Goal: Transaction & Acquisition: Purchase product/service

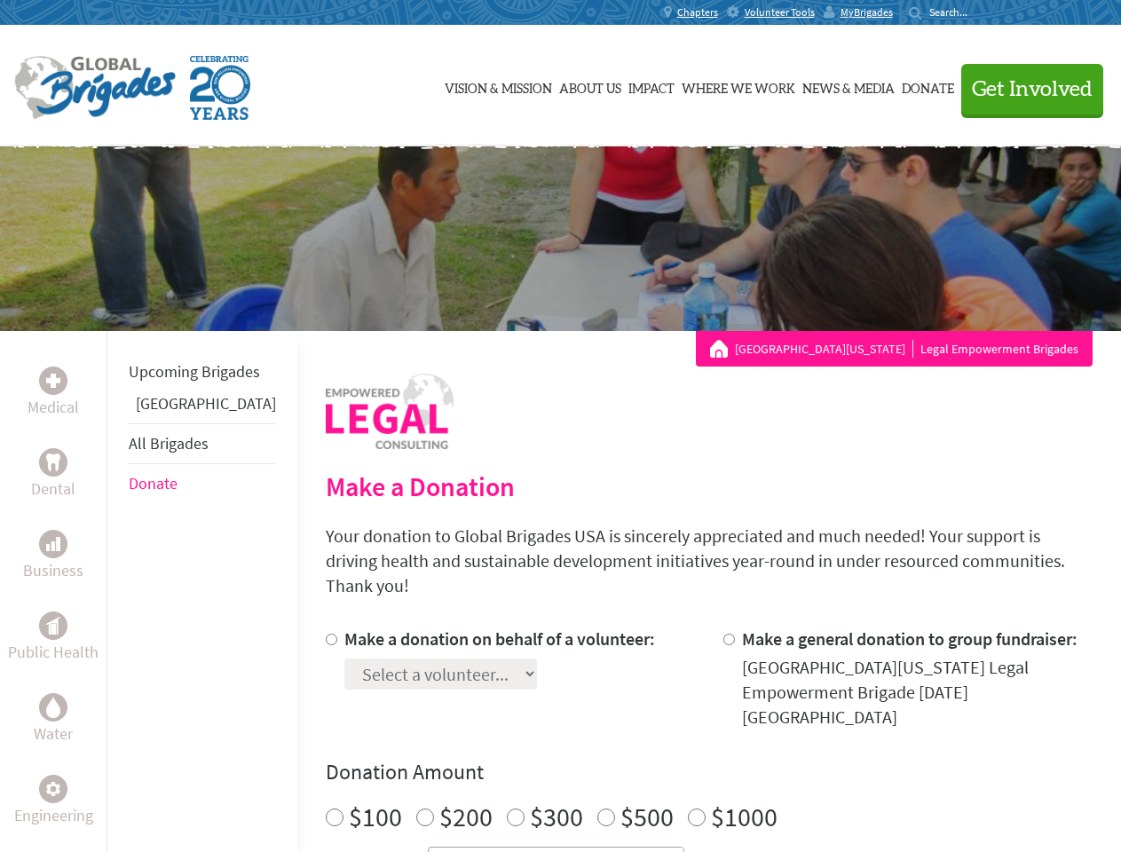
click at [980, 12] on div "Search for:" at bounding box center [944, 12] width 71 height 14
click at [1024, 89] on span "Get Involved" at bounding box center [1032, 89] width 121 height 21
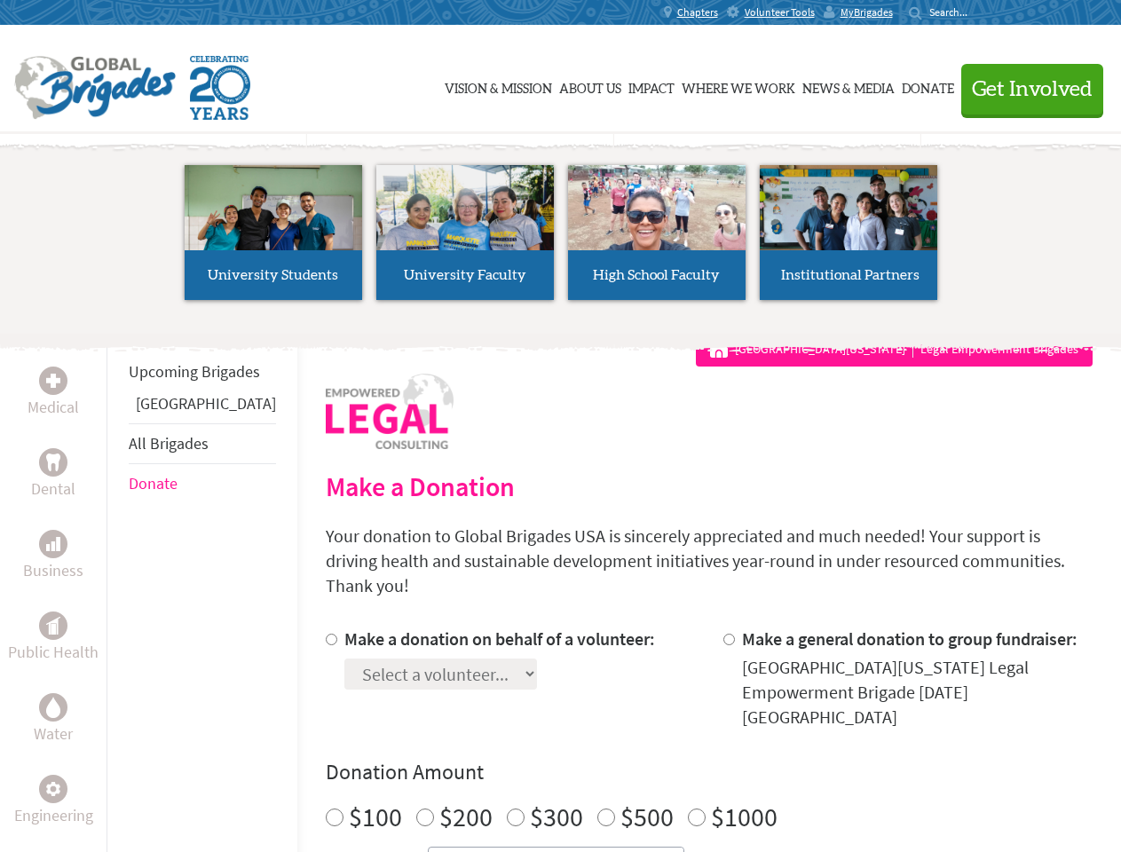
click at [561, 239] on li "High School Faculty" at bounding box center [657, 232] width 192 height 163
click at [117, 591] on div "Upcoming Brigades Greece All Brigades Donate" at bounding box center [202, 757] width 191 height 852
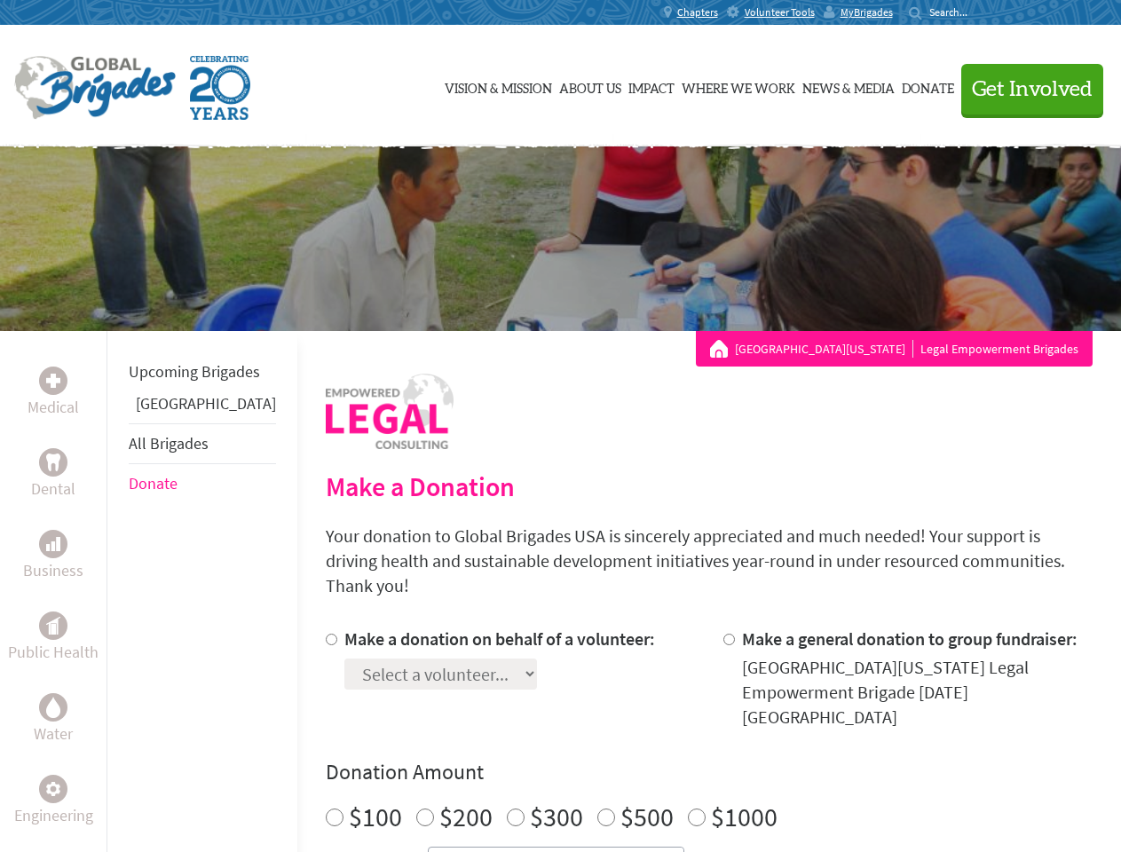
click at [678, 758] on h4 "Donation Amount" at bounding box center [709, 772] width 767 height 28
click at [326, 634] on input "Make a donation on behalf of a volunteer:" at bounding box center [332, 640] width 12 height 12
radio input "true"
click at [724, 634] on input "Make a general donation to group fundraiser:" at bounding box center [730, 640] width 12 height 12
radio input "true"
